Goal: Task Accomplishment & Management: Complete application form

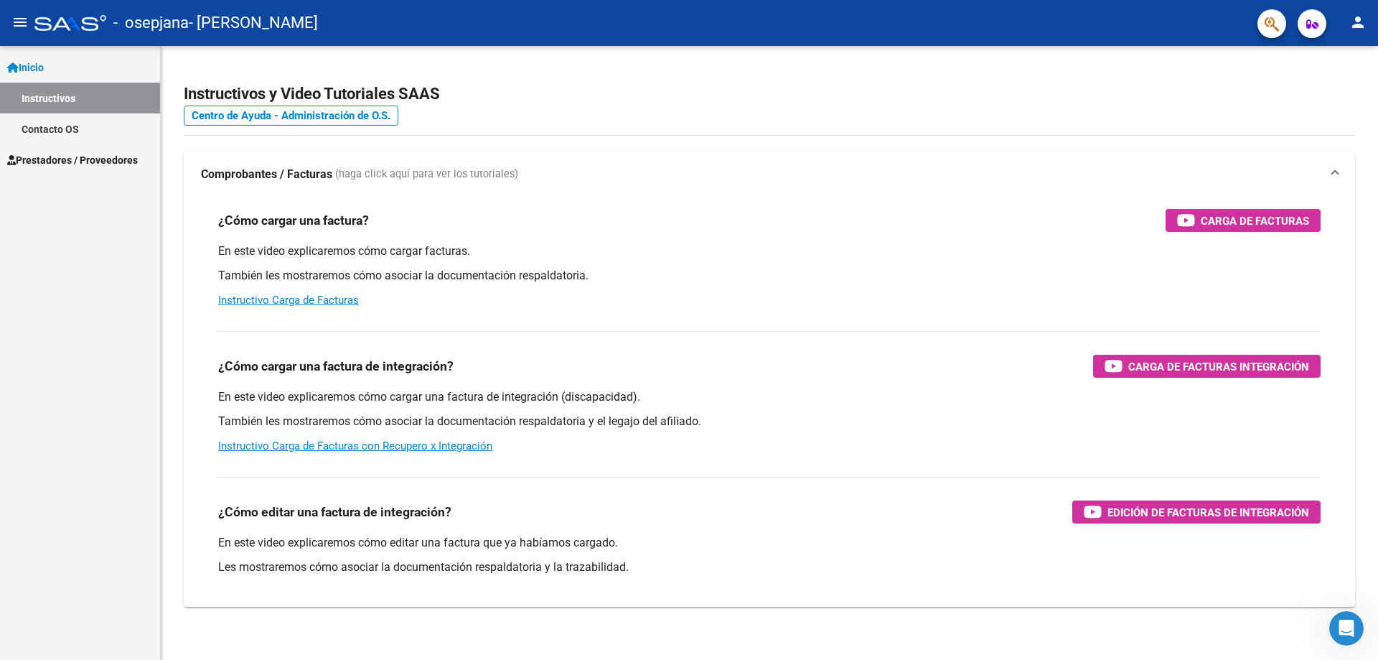
click at [84, 156] on span "Prestadores / Proveedores" at bounding box center [72, 160] width 131 height 16
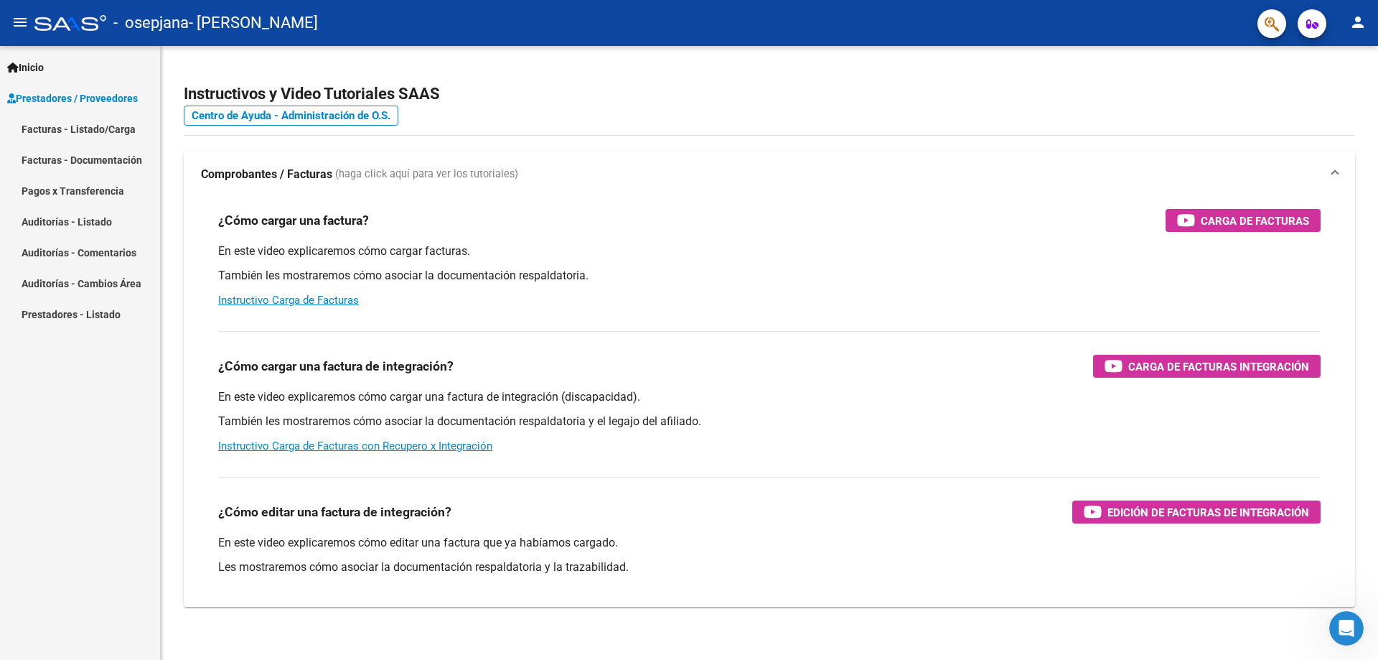
click at [98, 136] on link "Facturas - Listado/Carga" at bounding box center [80, 128] width 160 height 31
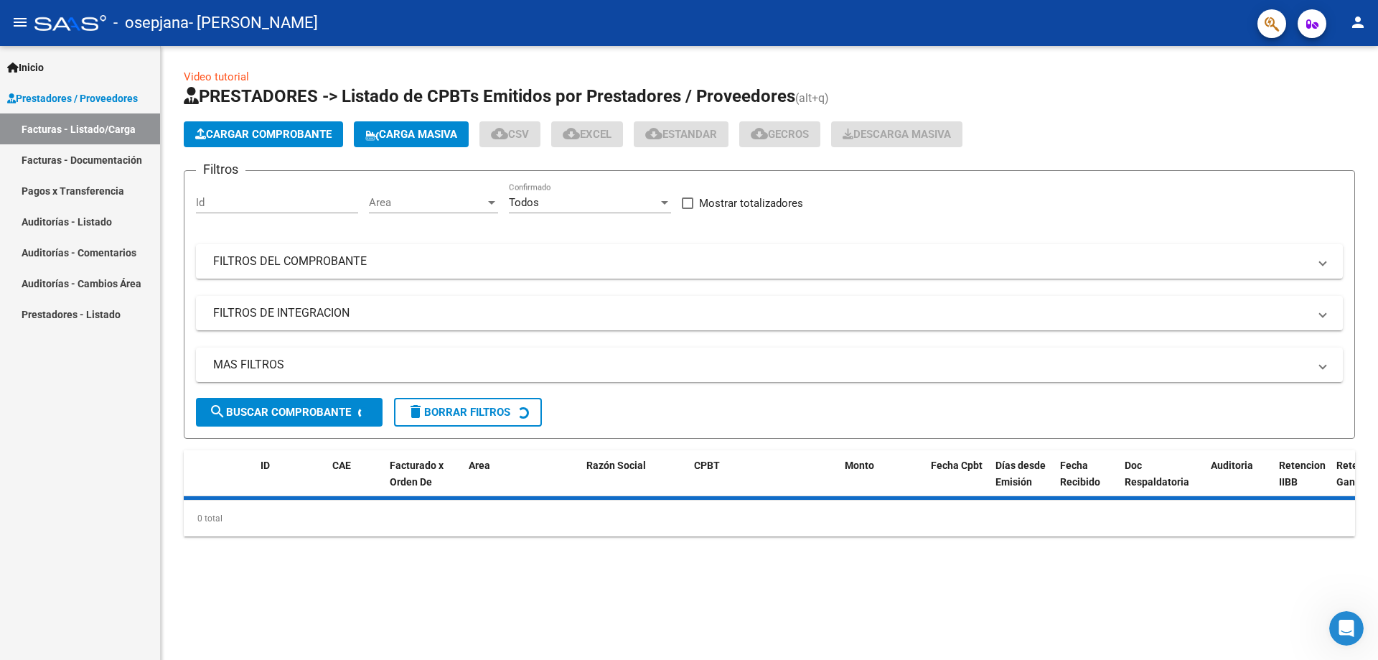
click at [262, 135] on span "Cargar Comprobante" at bounding box center [263, 134] width 136 height 13
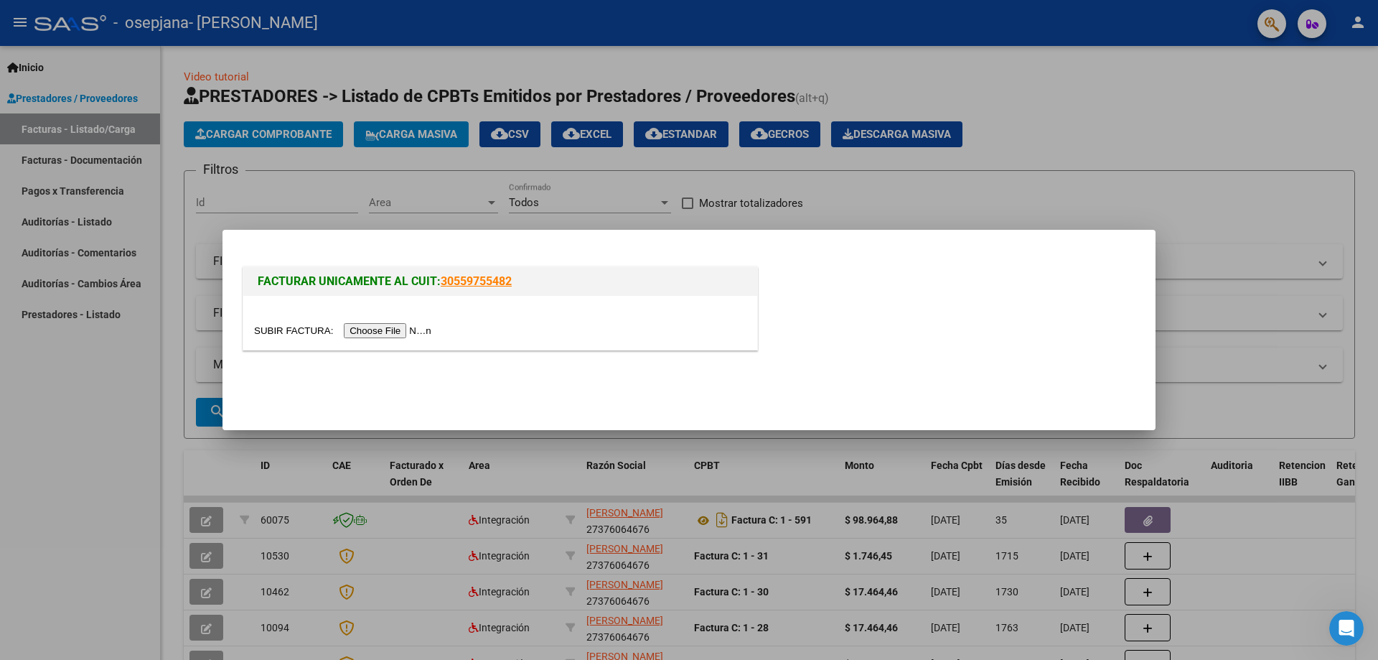
click at [373, 329] on input "file" at bounding box center [345, 330] width 182 height 15
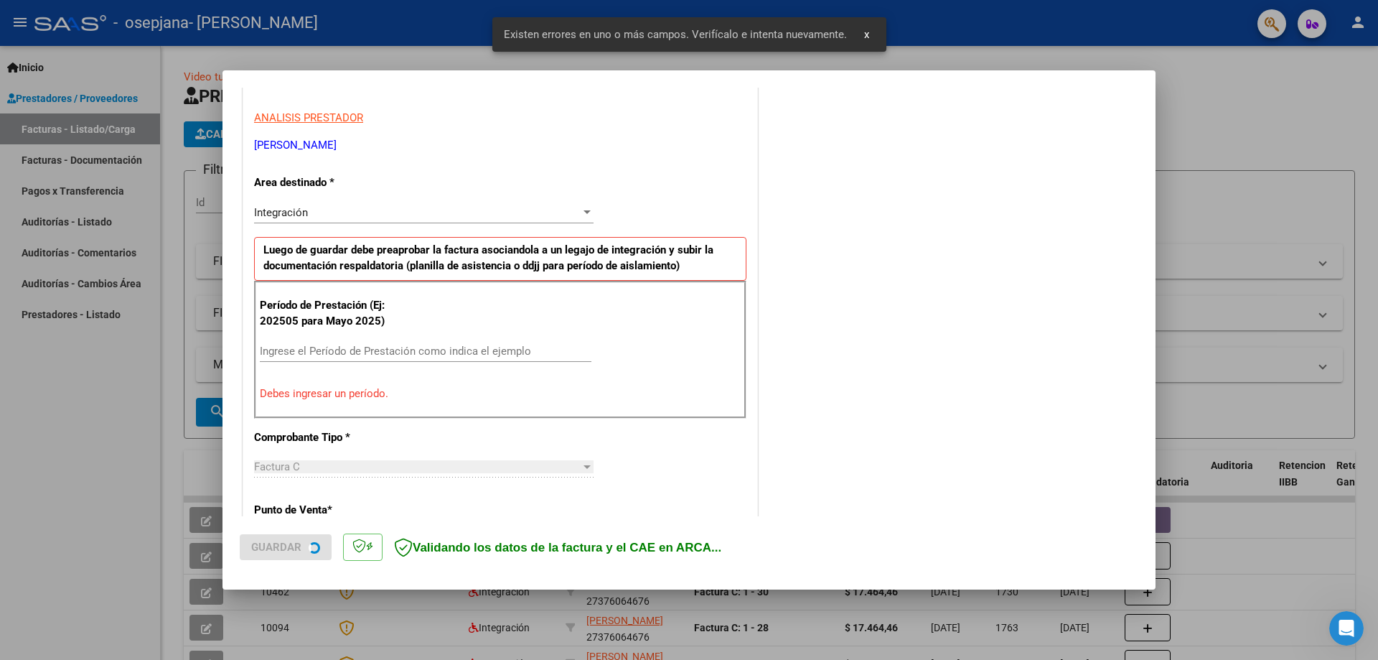
scroll to position [258, 0]
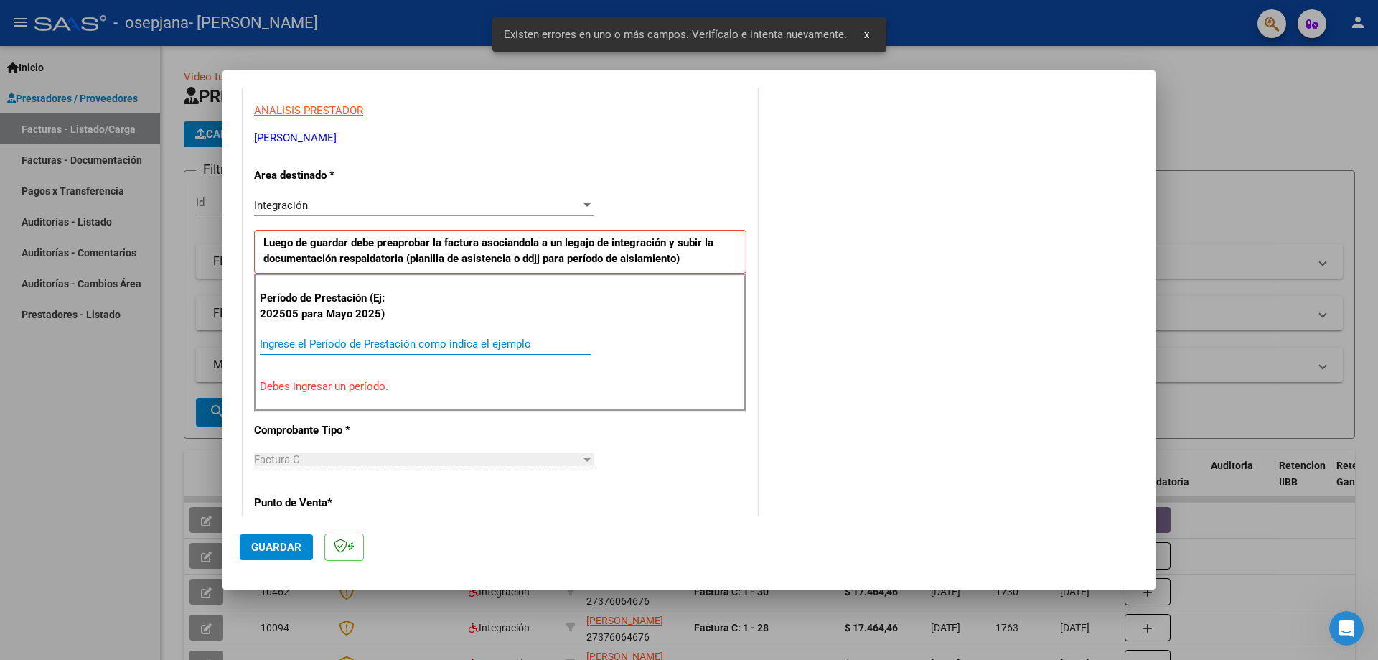
click at [390, 342] on input "Ingrese el Período de Prestación como indica el ejemplo" at bounding box center [426, 343] width 332 height 13
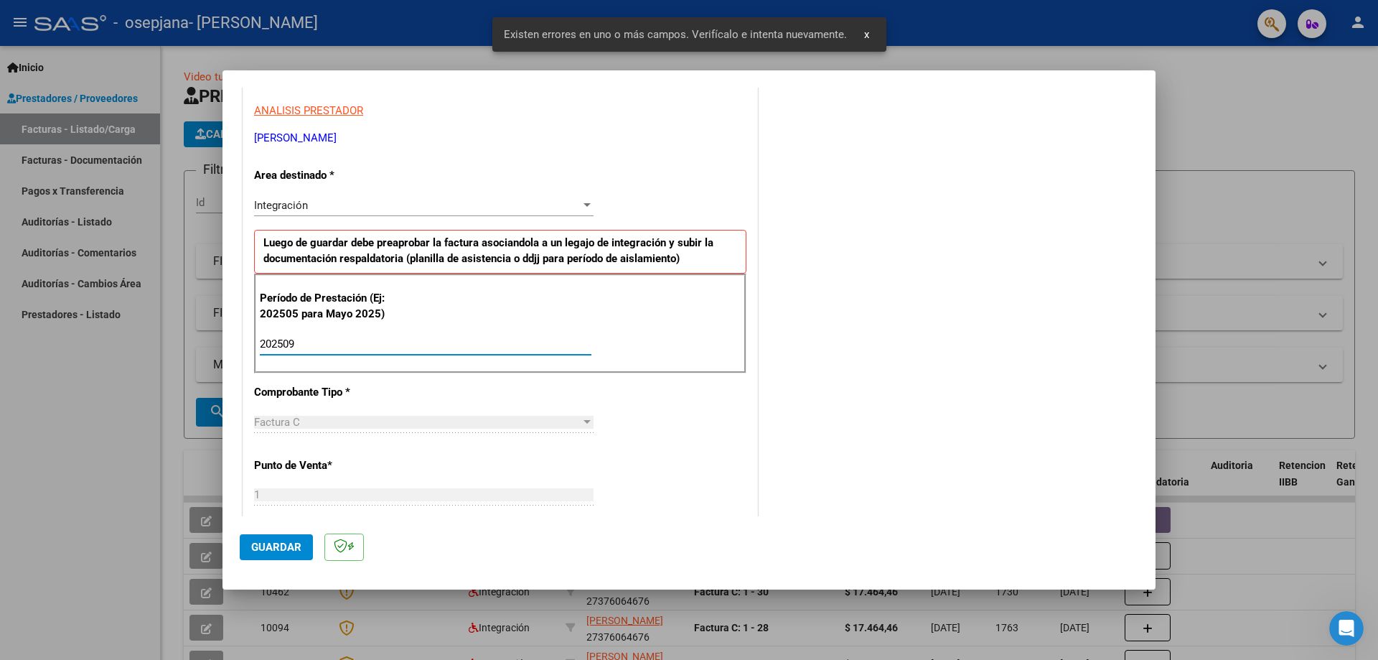
type input "202509"
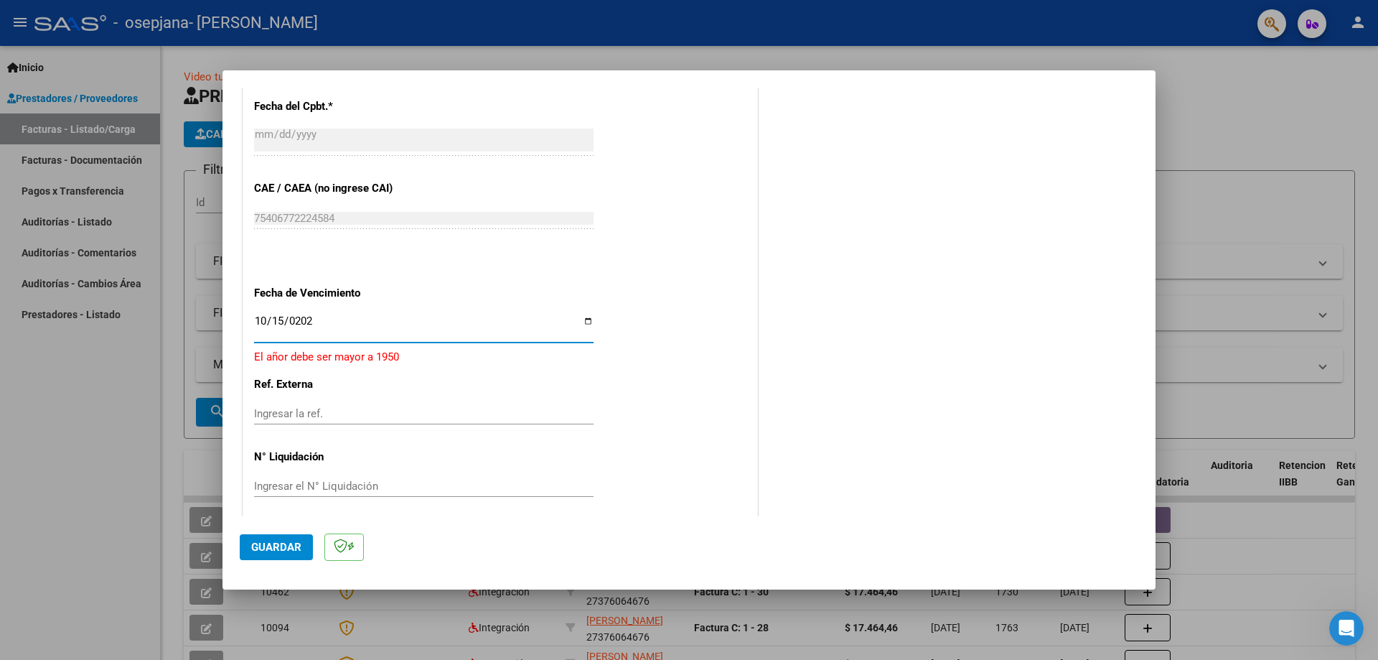
type input "2025-10-15"
click at [286, 536] on button "Guardar" at bounding box center [276, 547] width 73 height 26
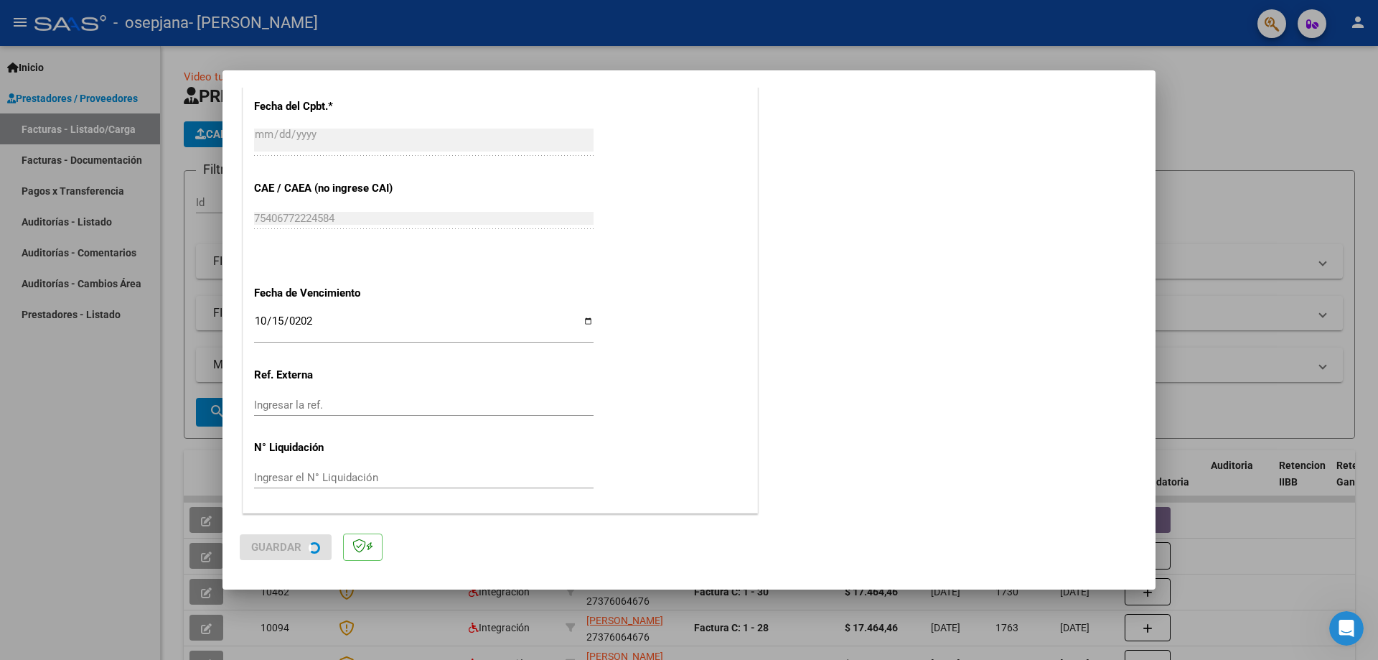
scroll to position [0, 0]
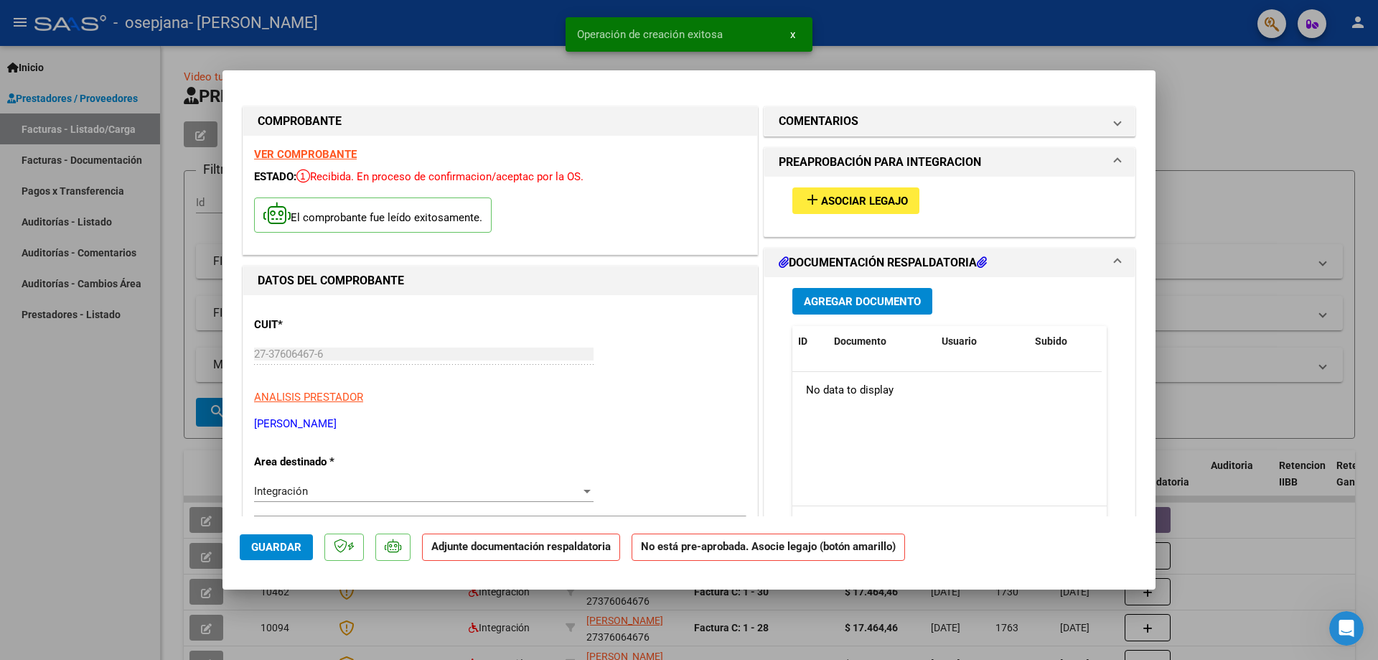
click at [864, 207] on span "Asociar Legajo" at bounding box center [864, 200] width 87 height 13
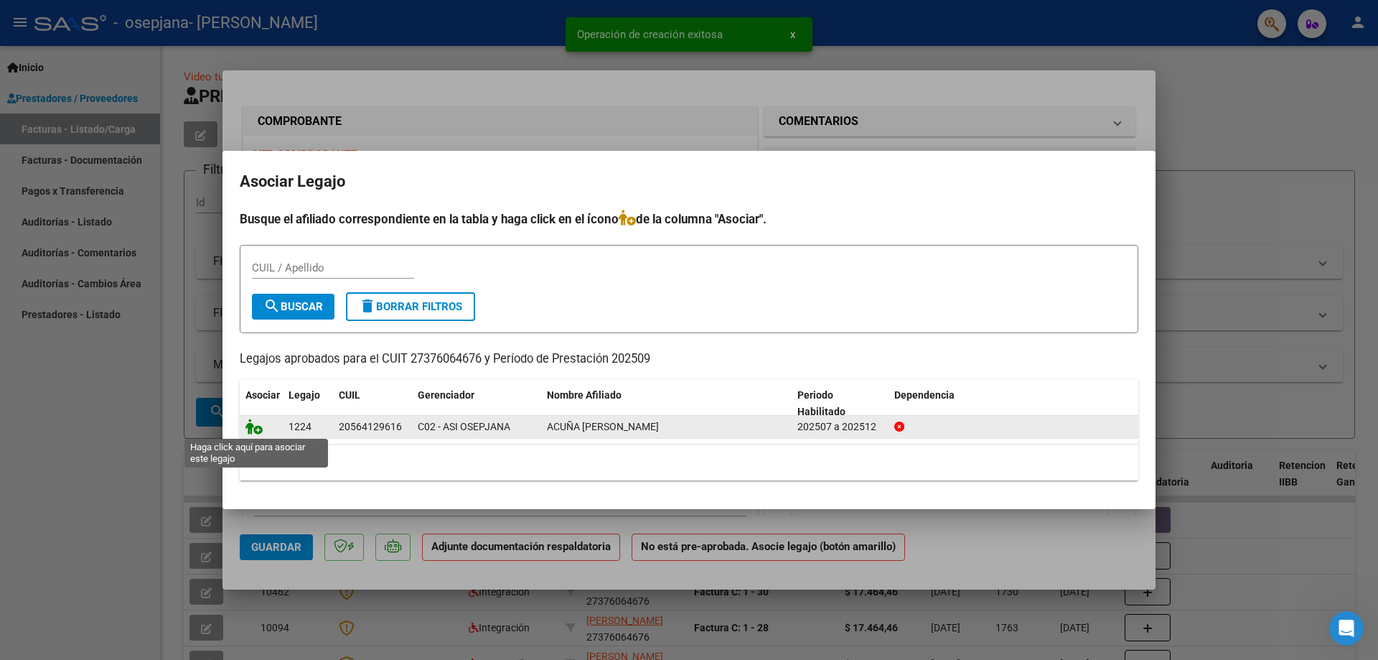
click at [250, 421] on icon at bounding box center [253, 426] width 17 height 16
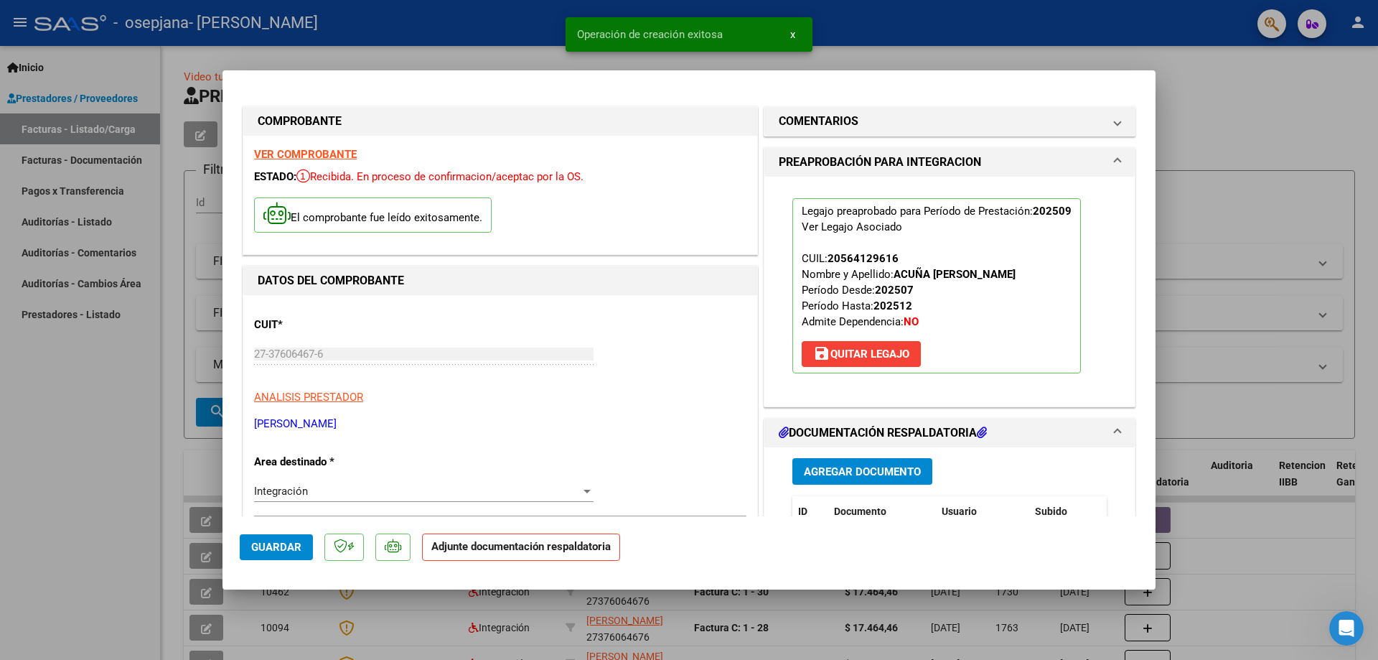
click at [860, 472] on span "Agregar Documento" at bounding box center [862, 471] width 117 height 13
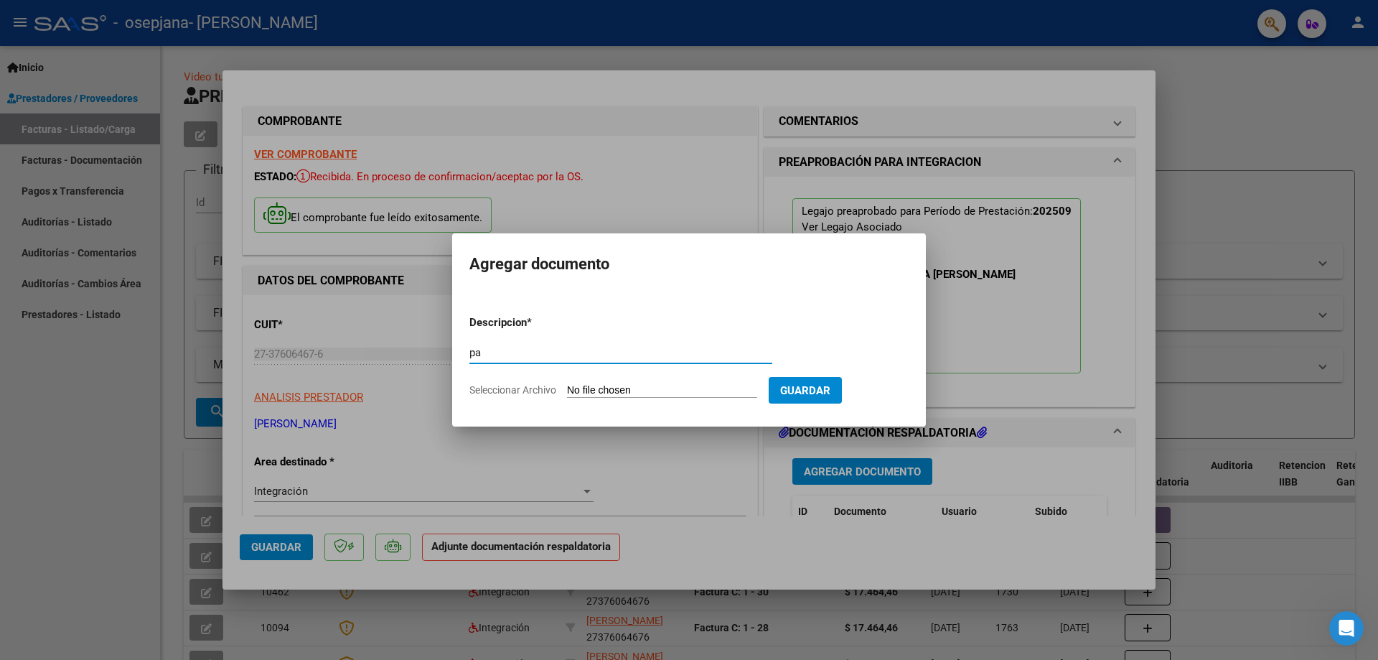
type input "p"
type input "PA"
click at [613, 385] on input "Seleccionar Archivo" at bounding box center [662, 391] width 190 height 14
type input "C:\fakepath\ACUÑA IGNACIO - PSI.pdf"
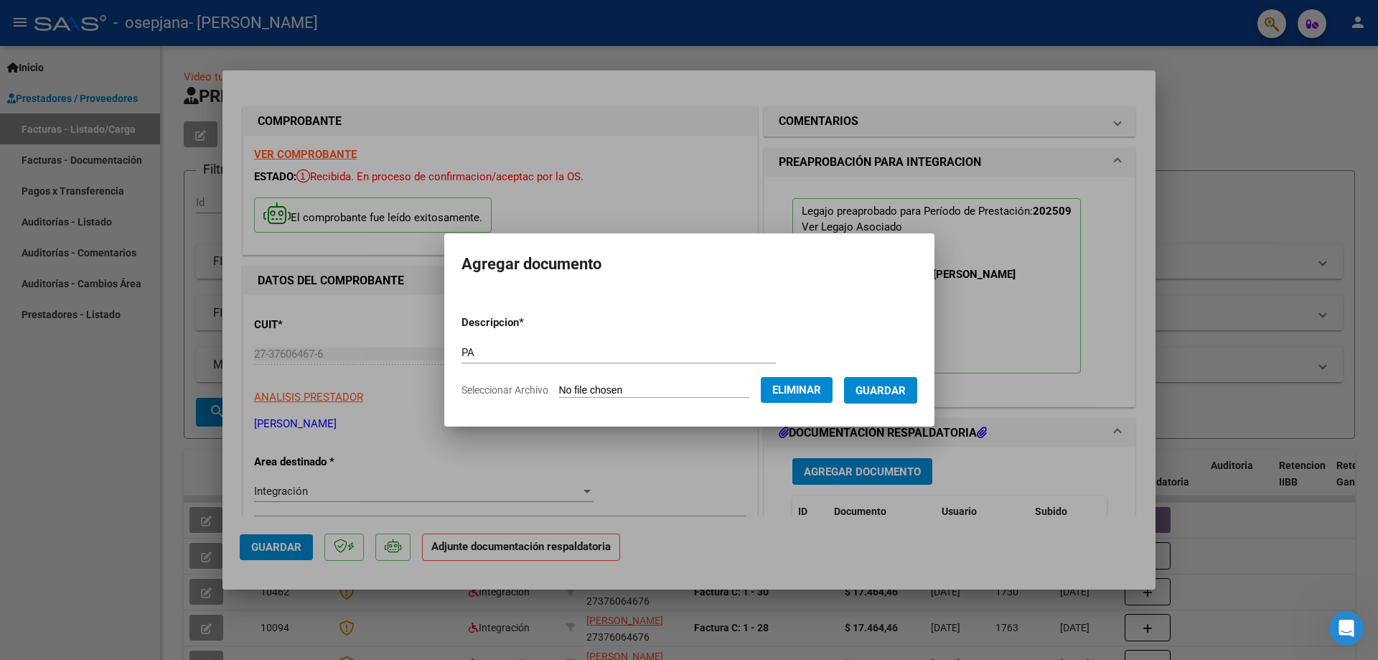
click at [902, 393] on span "Guardar" at bounding box center [880, 390] width 50 height 13
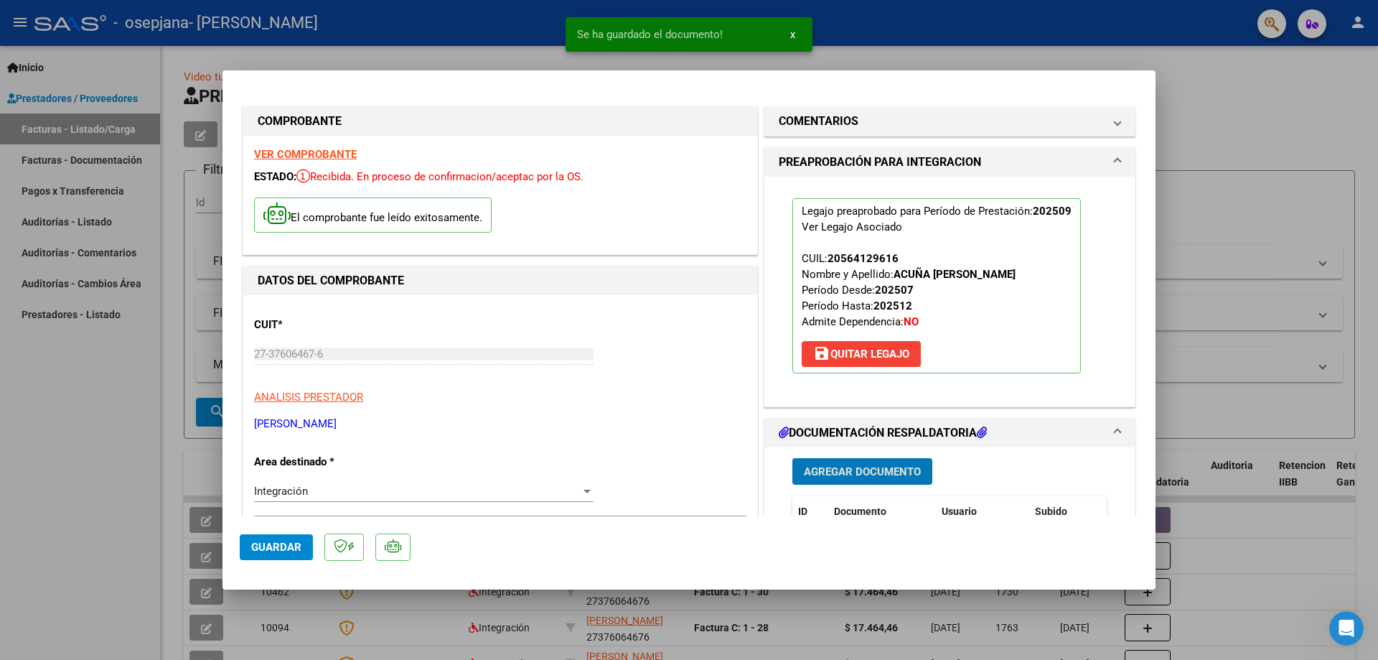
click at [278, 548] on span "Guardar" at bounding box center [276, 546] width 50 height 13
click at [524, 43] on div at bounding box center [689, 330] width 1378 height 660
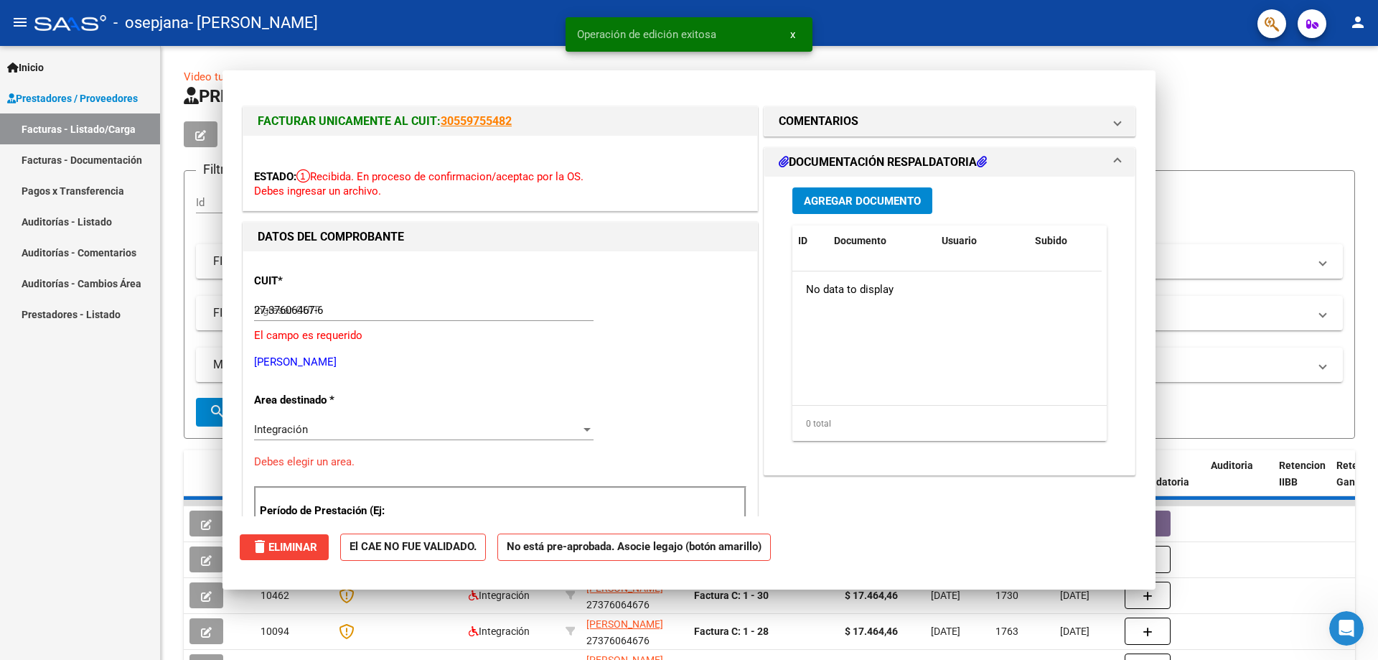
type input "$ 0,00"
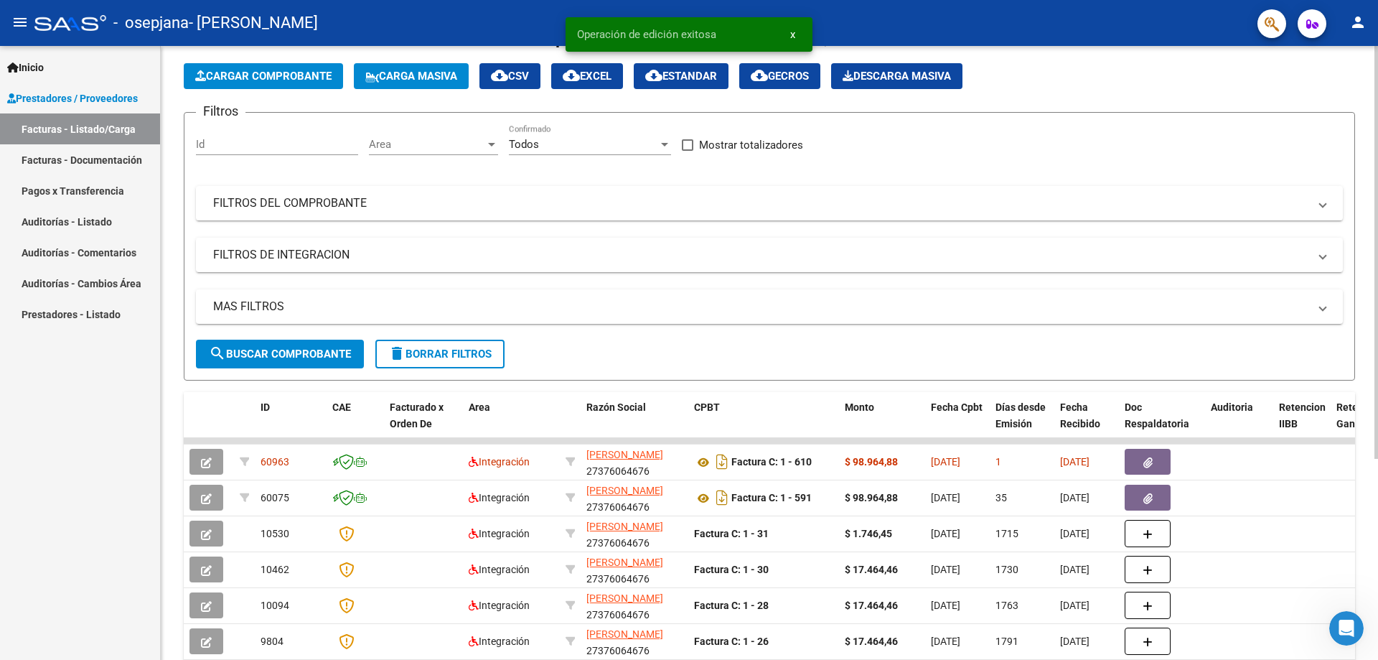
scroll to position [72, 0]
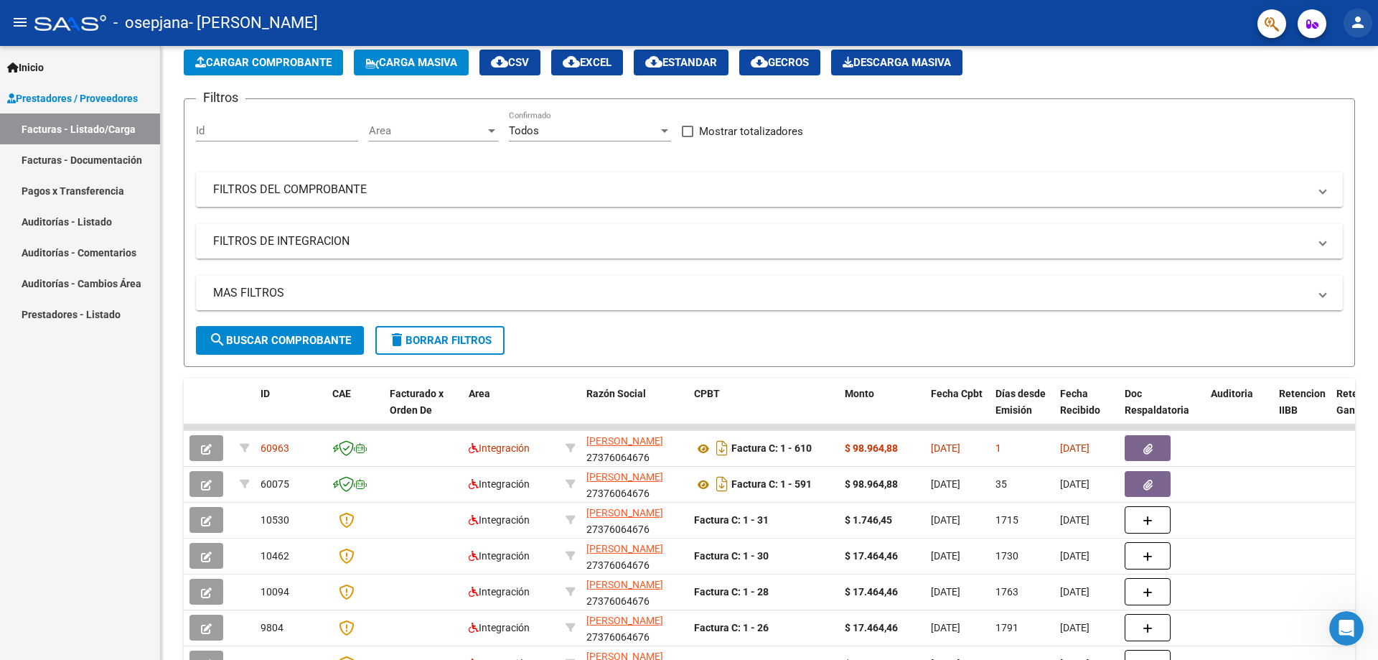
drag, startPoint x: 1358, startPoint y: 14, endPoint x: 1359, endPoint y: 22, distance: 8.0
click at [1358, 14] on mat-icon "person" at bounding box center [1357, 22] width 17 height 17
click at [1321, 93] on button "exit_to_app Salir" at bounding box center [1329, 95] width 88 height 34
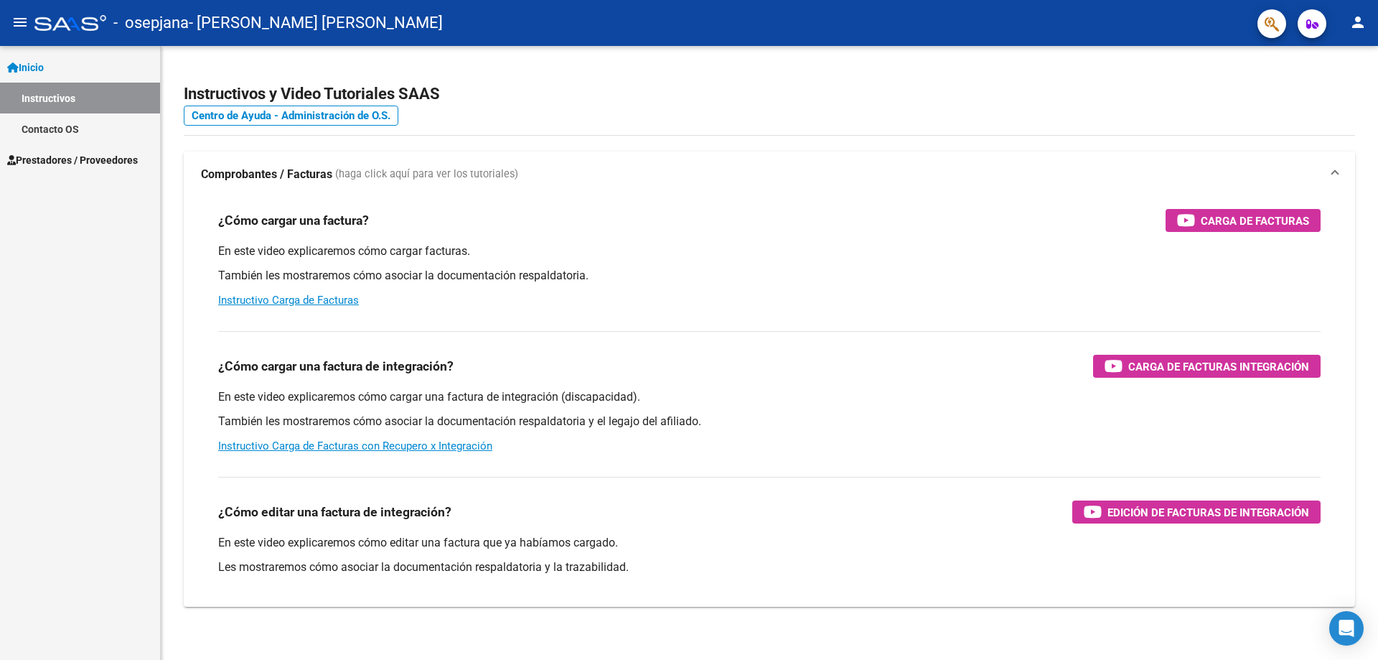
click at [128, 164] on span "Prestadores / Proveedores" at bounding box center [72, 160] width 131 height 16
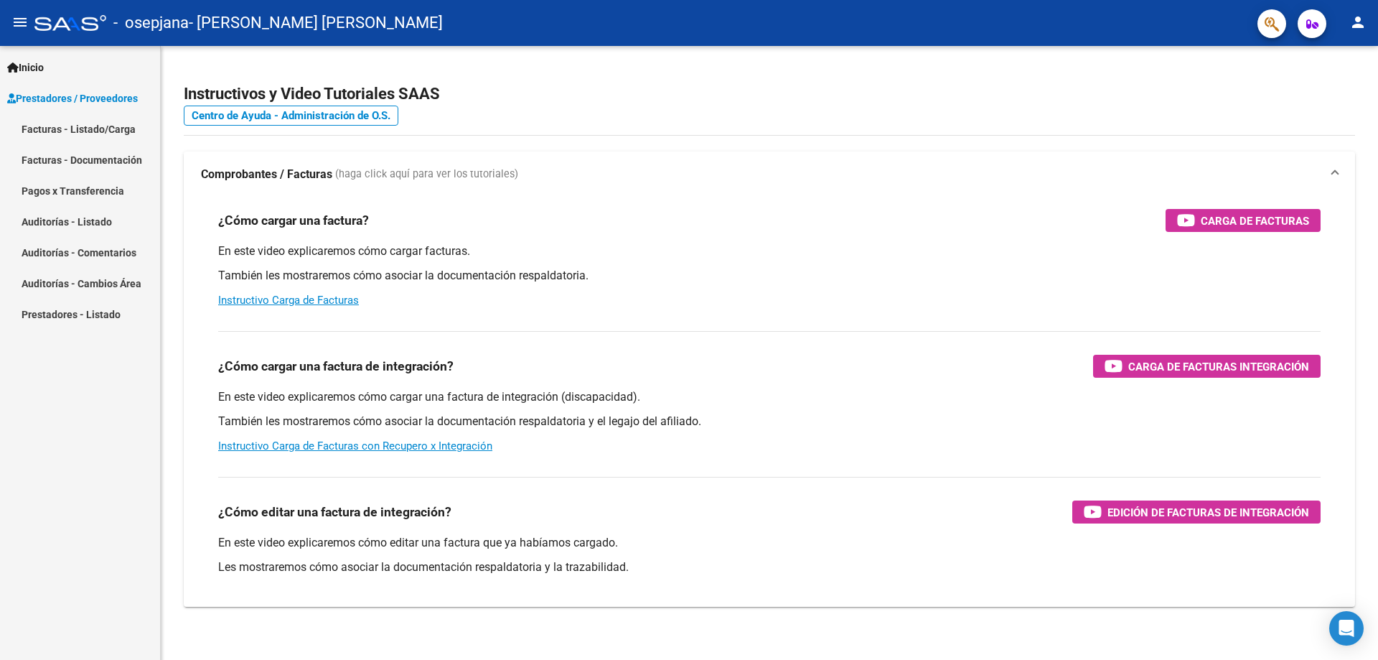
click at [98, 175] on link "Facturas - Documentación" at bounding box center [80, 159] width 160 height 31
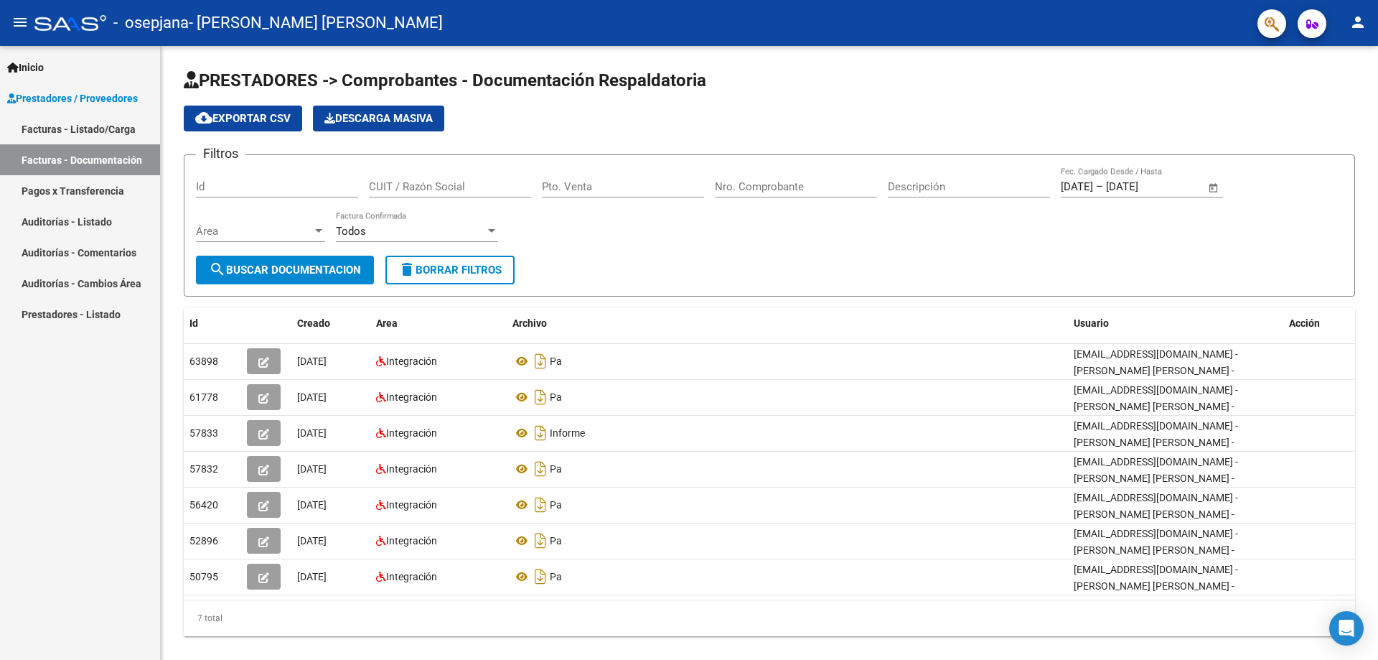
click at [87, 135] on link "Facturas - Listado/Carga" at bounding box center [80, 128] width 160 height 31
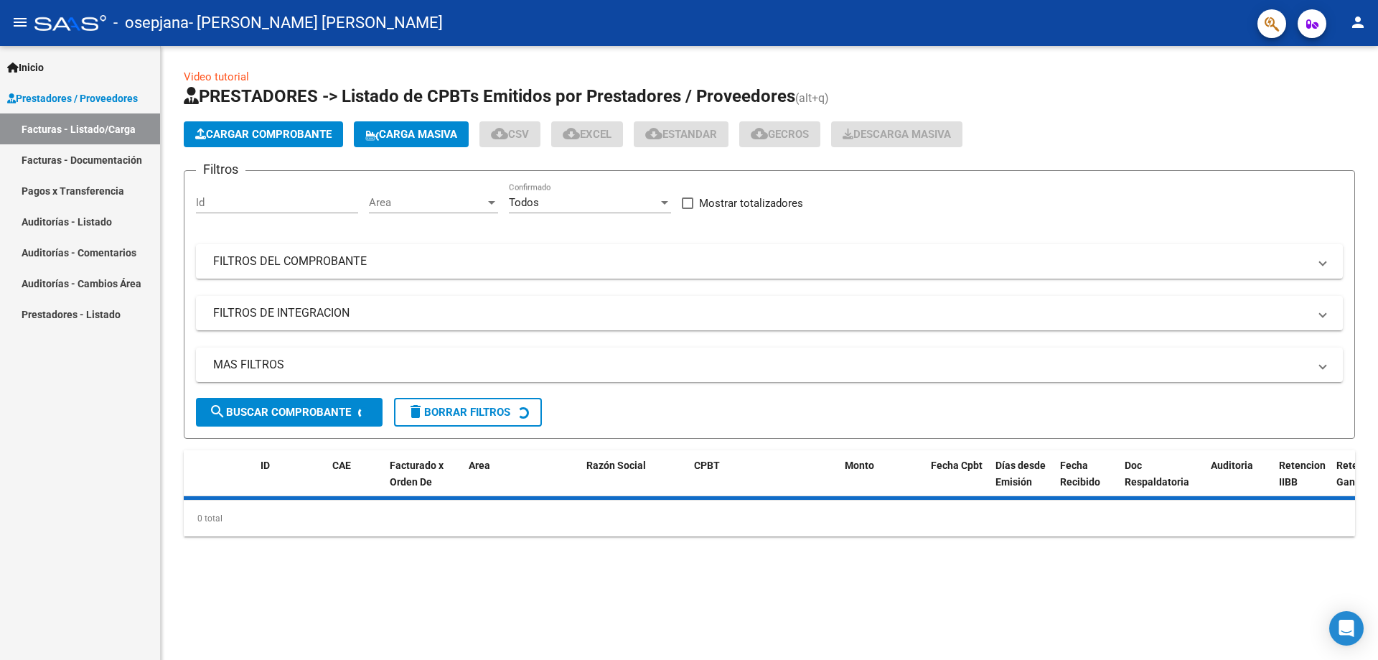
click at [261, 127] on button "Cargar Comprobante" at bounding box center [263, 134] width 159 height 26
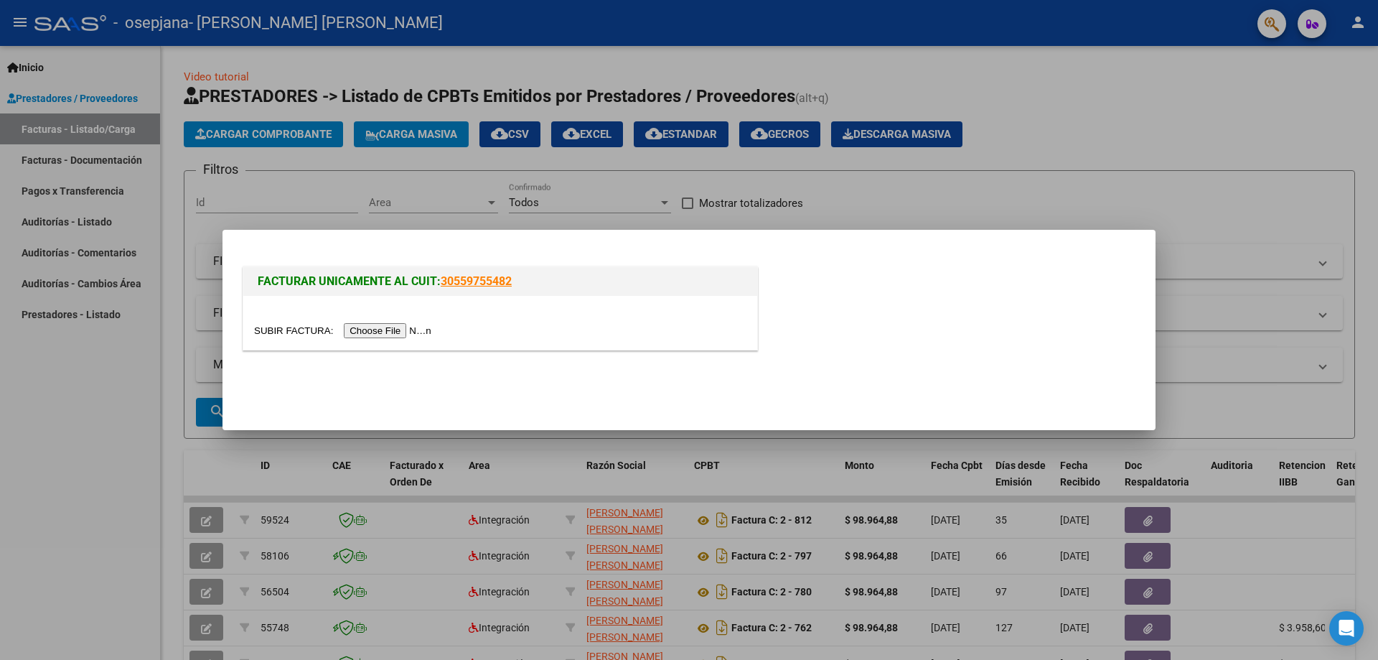
click at [408, 327] on input "file" at bounding box center [345, 330] width 182 height 15
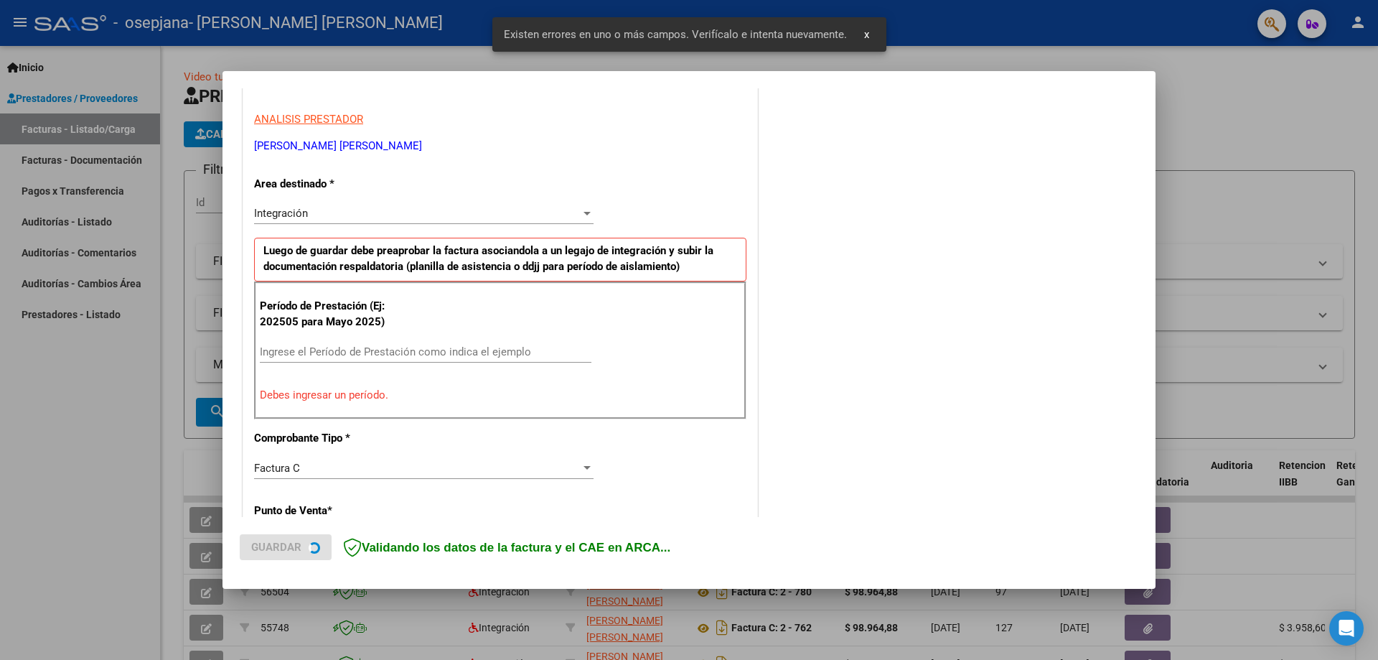
scroll to position [258, 0]
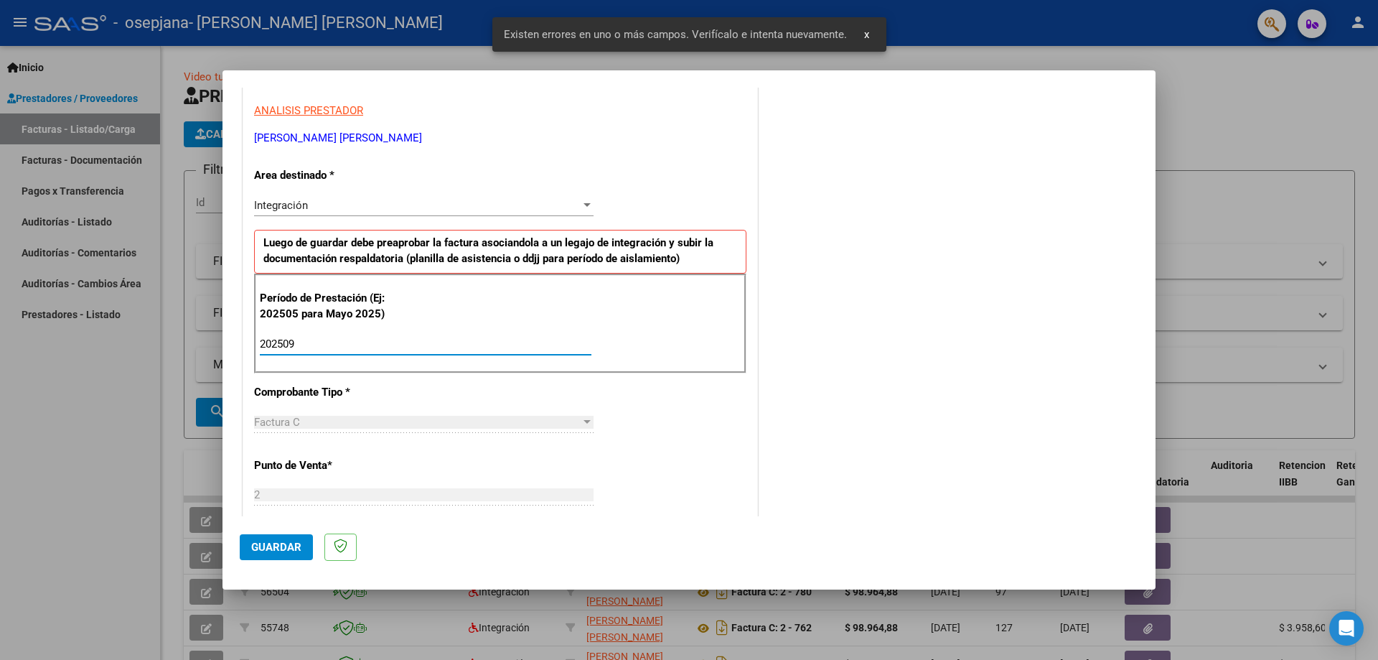
type input "202509"
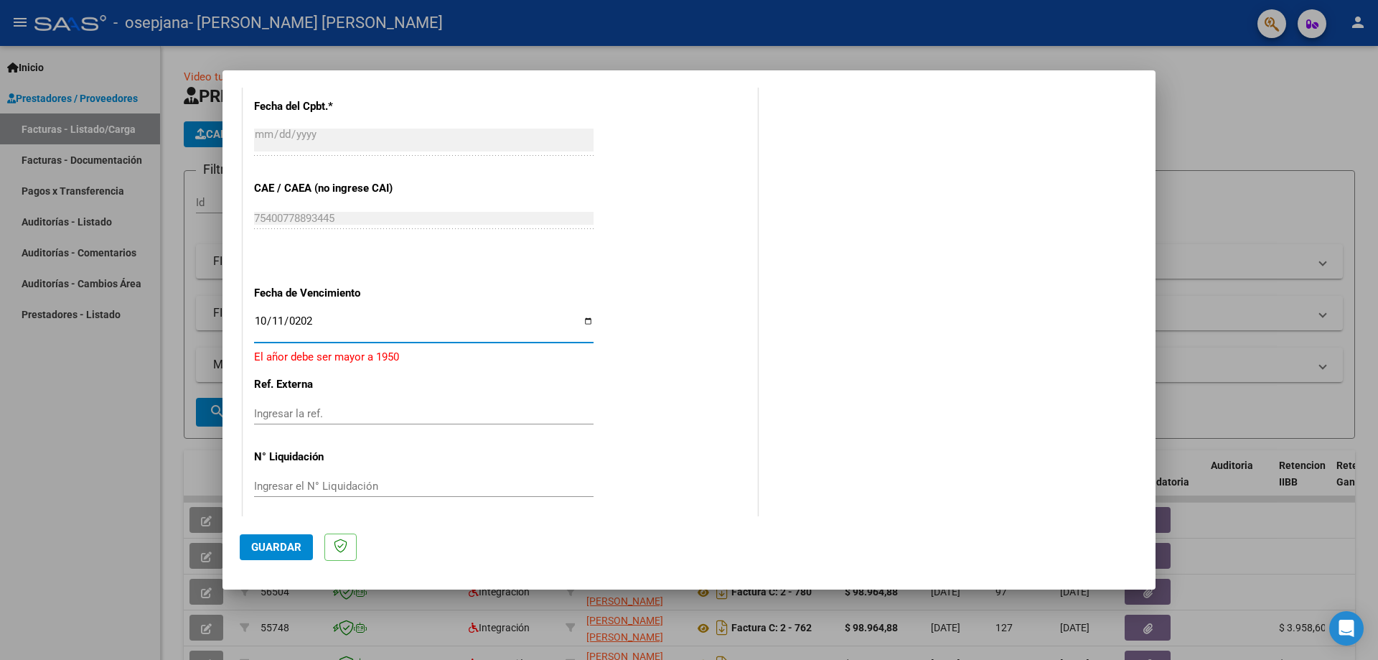
type input "[DATE]"
click at [272, 540] on button "Guardar" at bounding box center [276, 547] width 73 height 26
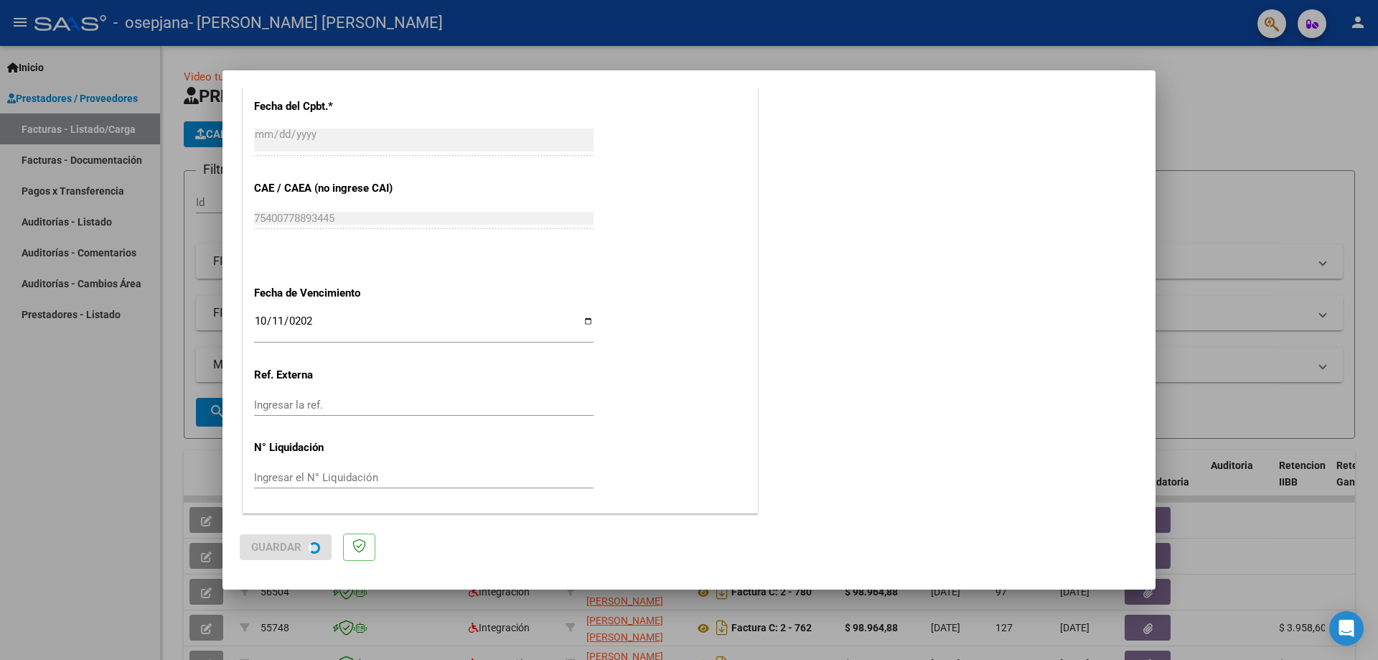
scroll to position [0, 0]
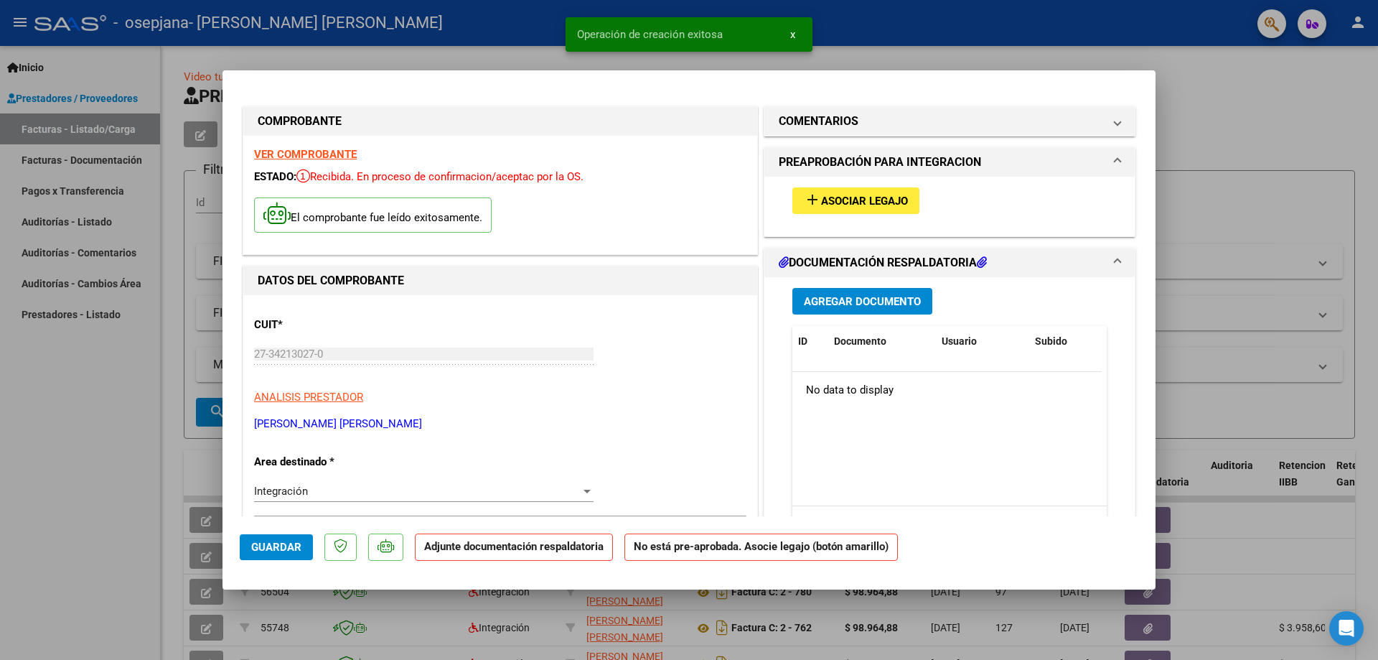
click at [858, 203] on span "Asociar Legajo" at bounding box center [864, 200] width 87 height 13
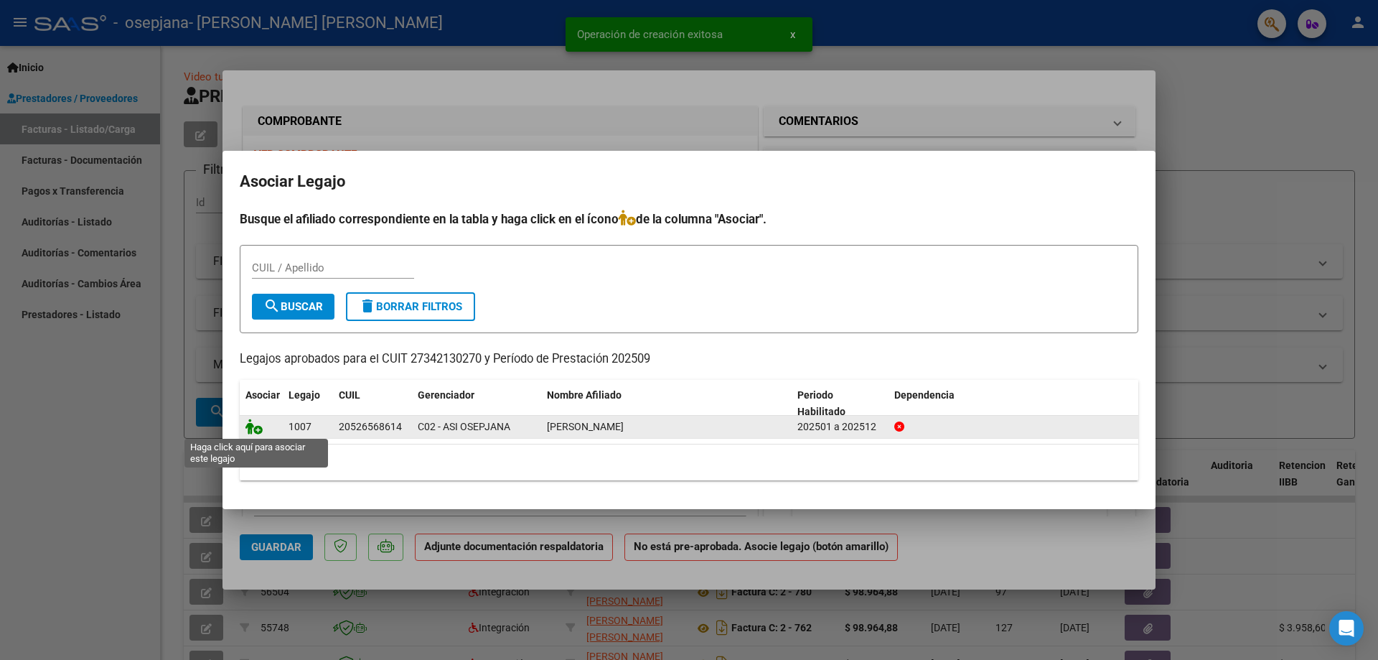
click at [261, 427] on icon at bounding box center [253, 426] width 17 height 16
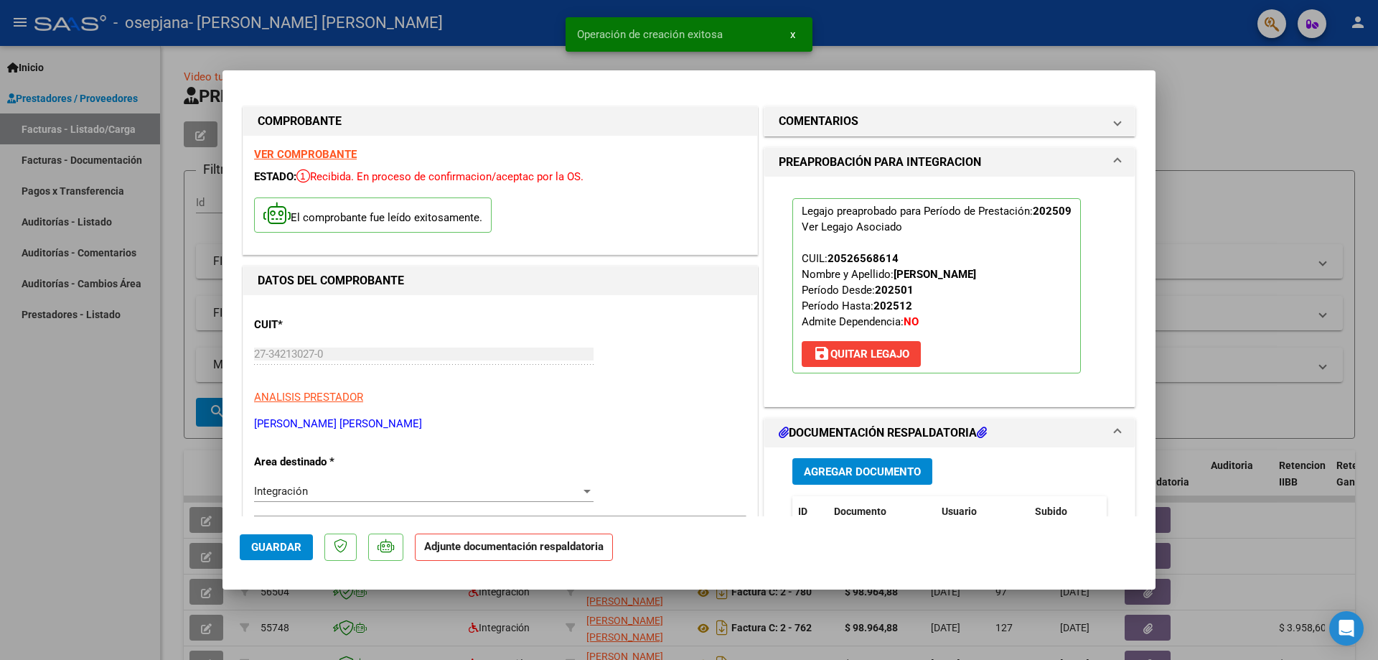
click at [845, 472] on span "Agregar Documento" at bounding box center [862, 471] width 117 height 13
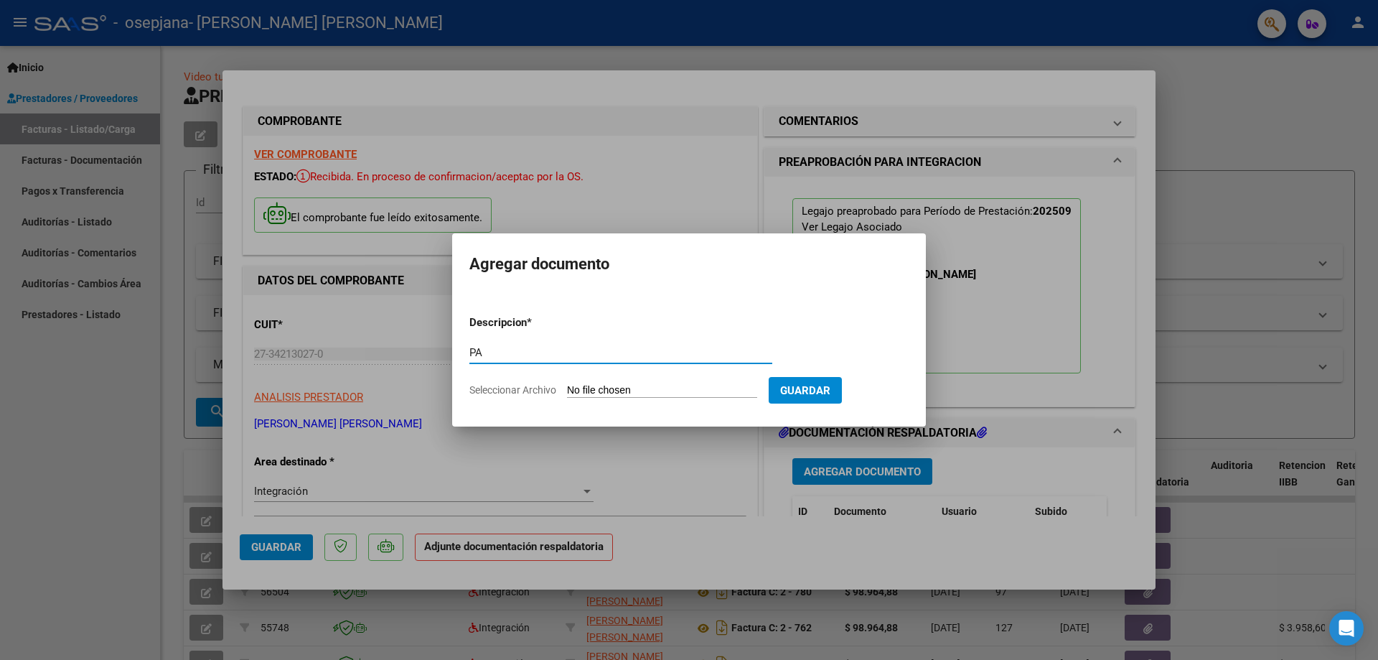
type input "PA"
click at [657, 395] on input "Seleccionar Archivo" at bounding box center [662, 391] width 190 height 14
click at [828, 392] on span "Guardar" at bounding box center [805, 390] width 50 height 13
click at [830, 385] on span "Guardar" at bounding box center [805, 390] width 50 height 13
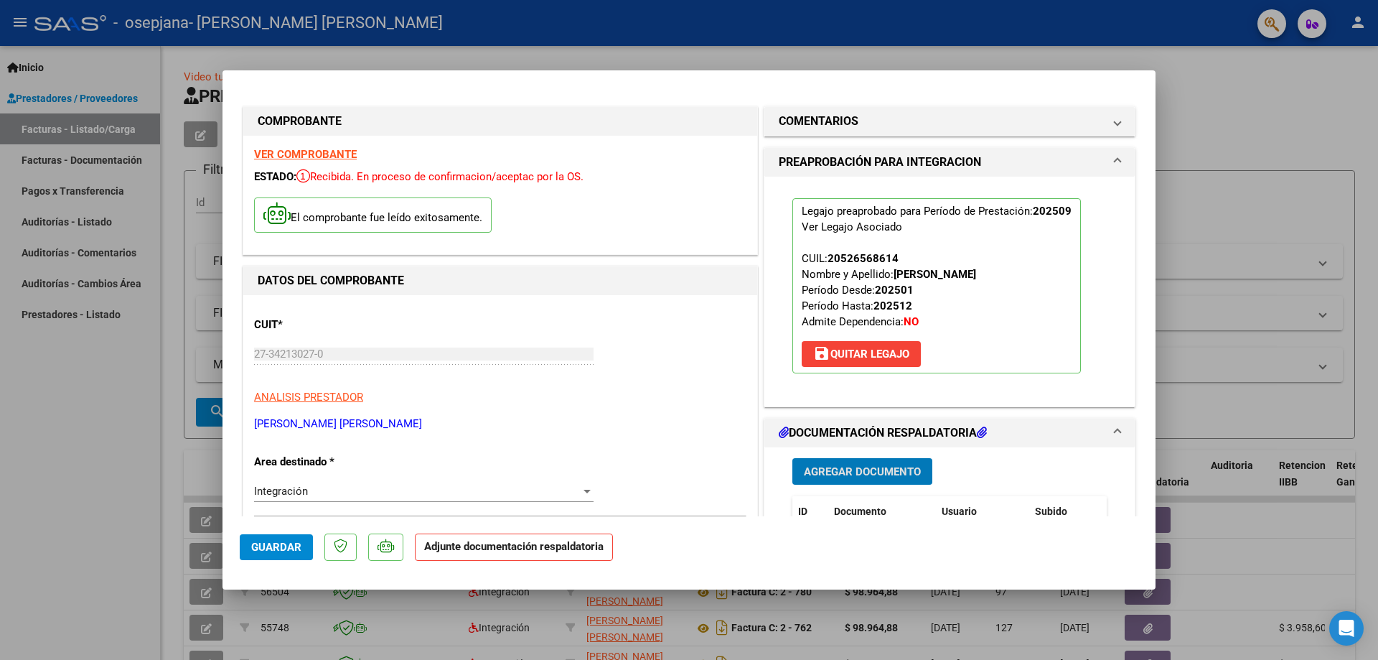
type input "$ 0,00"
